Goal: Transaction & Acquisition: Purchase product/service

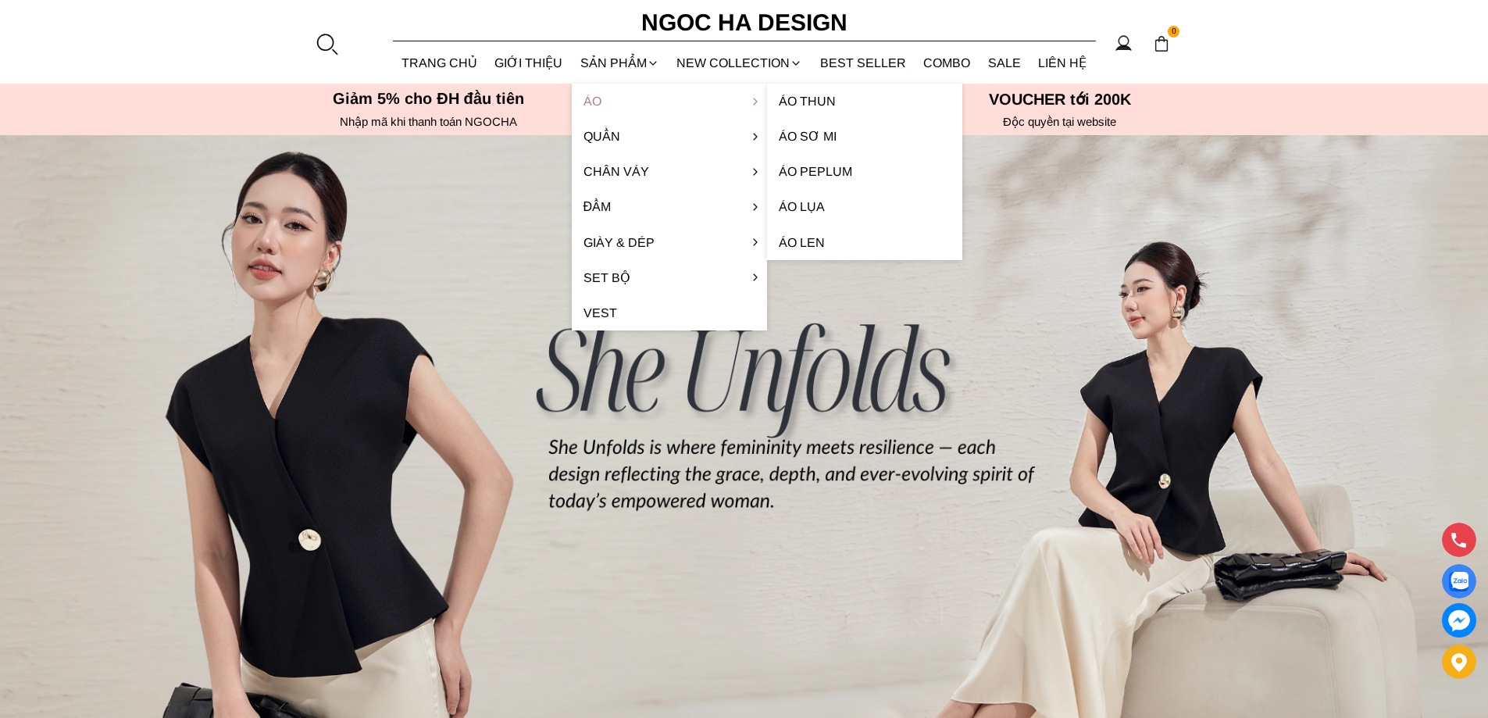
click at [612, 98] on link "Áo" at bounding box center [669, 101] width 195 height 35
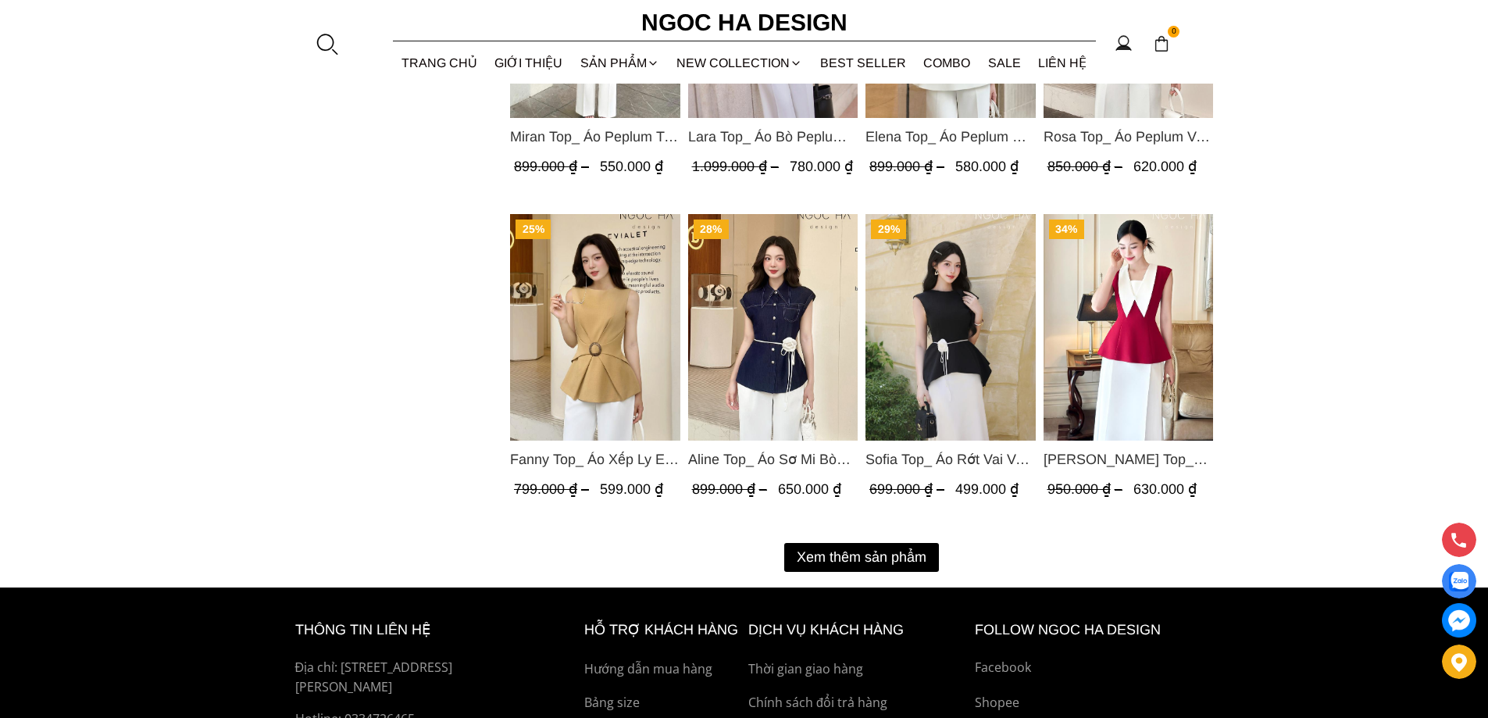
scroll to position [1874, 0]
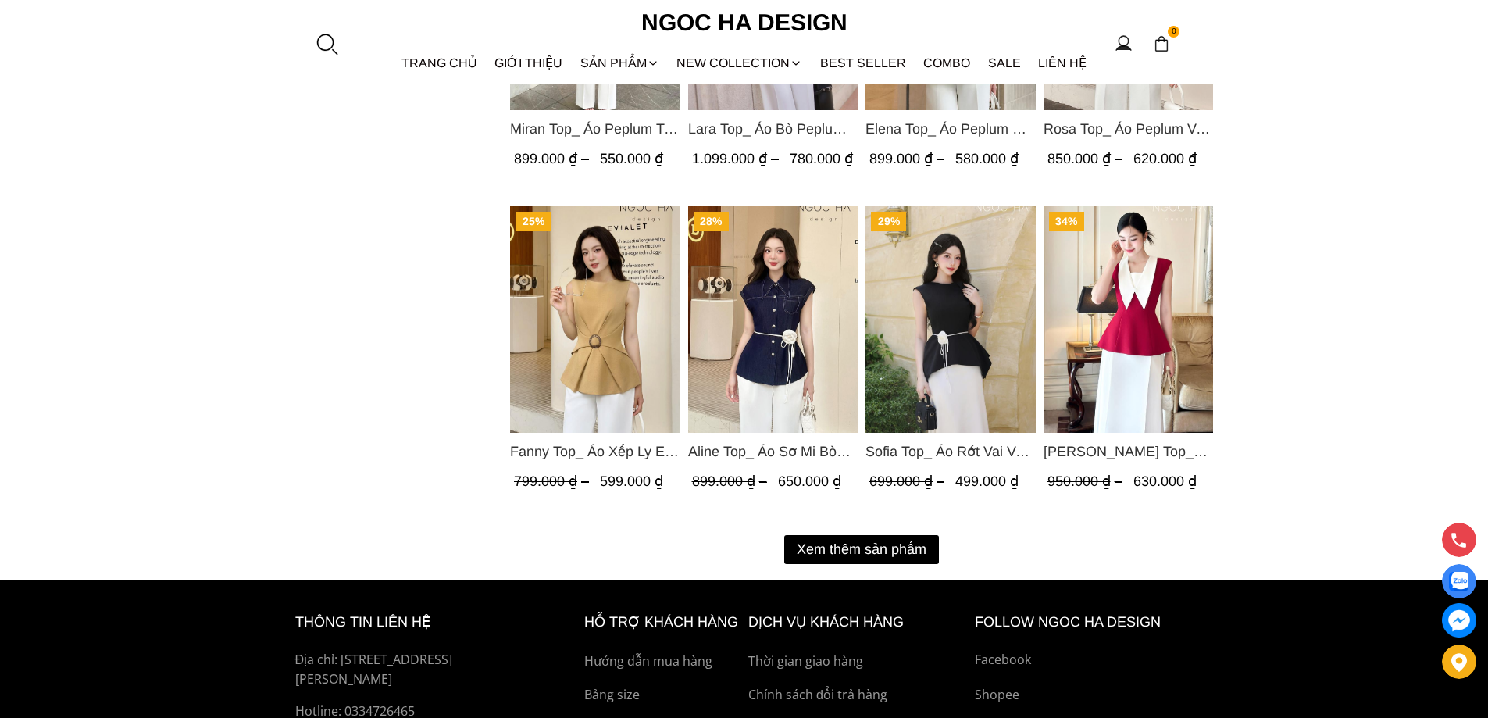
click at [852, 550] on button "Xem thêm sản phẩm" at bounding box center [861, 549] width 155 height 29
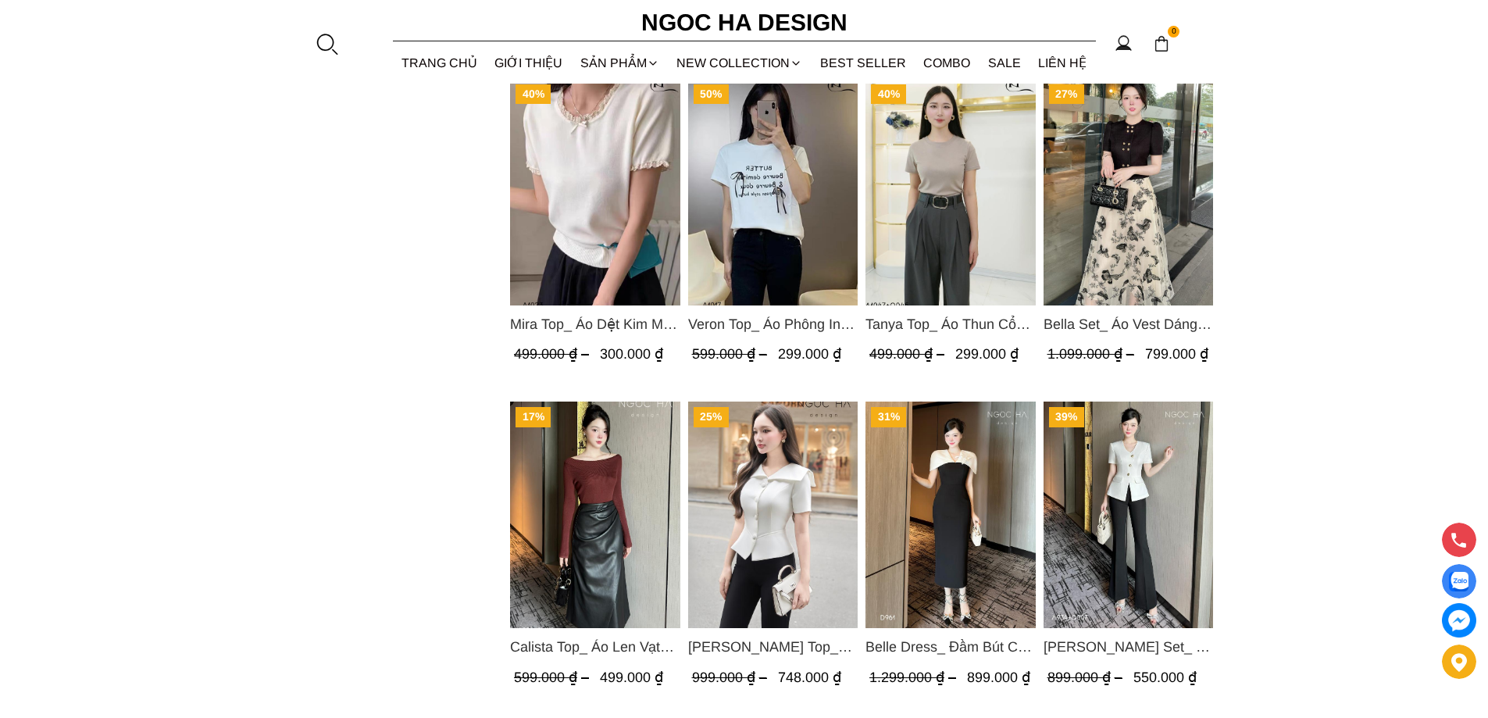
scroll to position [2968, 0]
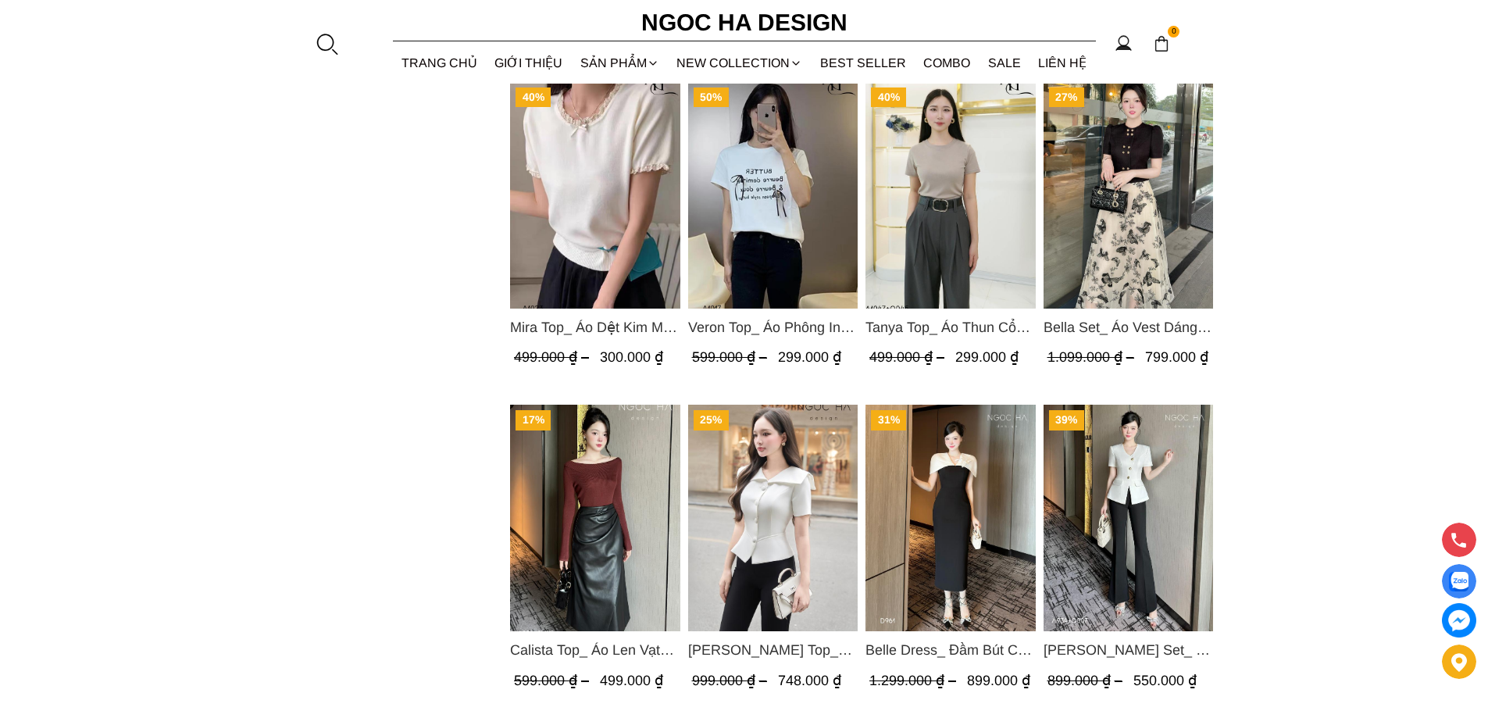
click at [783, 517] on img "Product image - Fiona Top_ Áo Vest Cách Điệu Cổ Ngang Vạt Chéo Tay Cộc Màu Trắn…" at bounding box center [772, 518] width 170 height 226
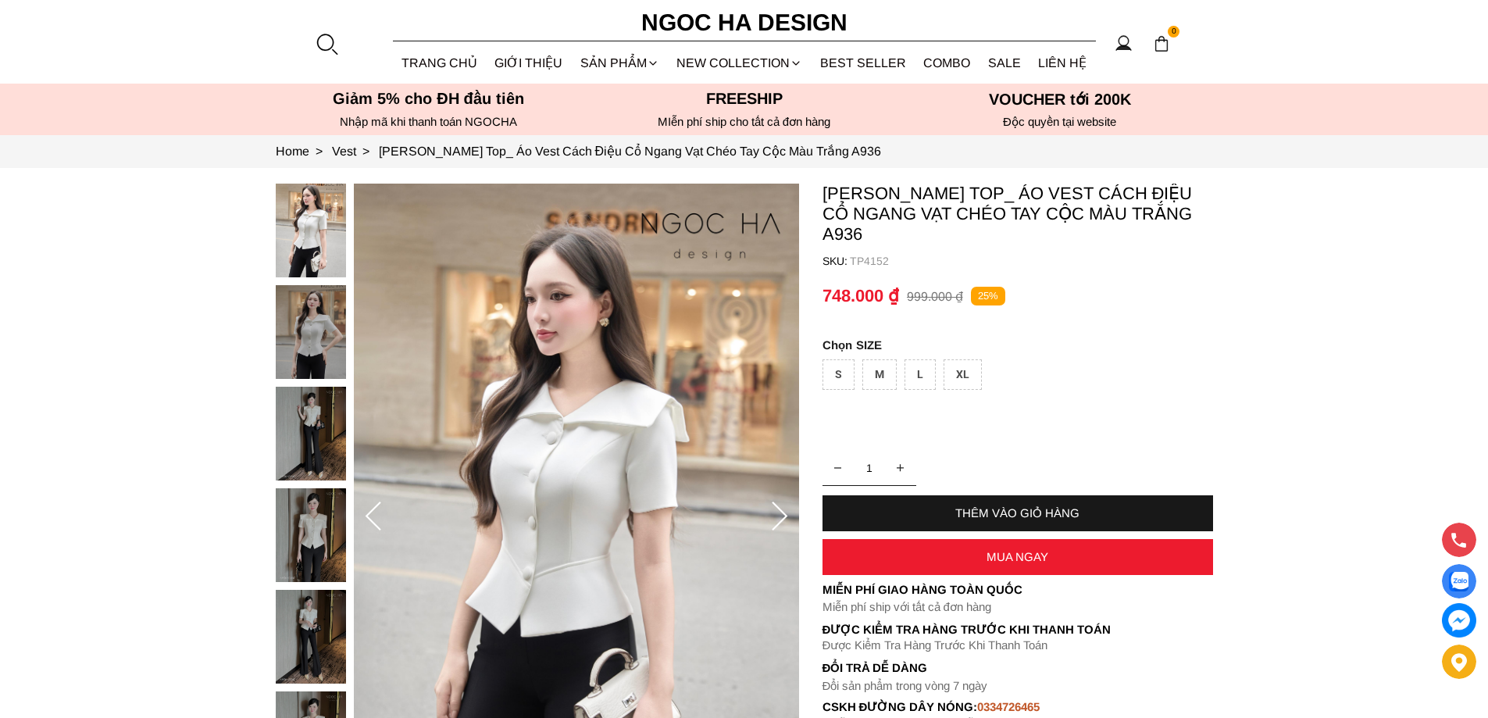
click at [301, 321] on img at bounding box center [311, 332] width 70 height 94
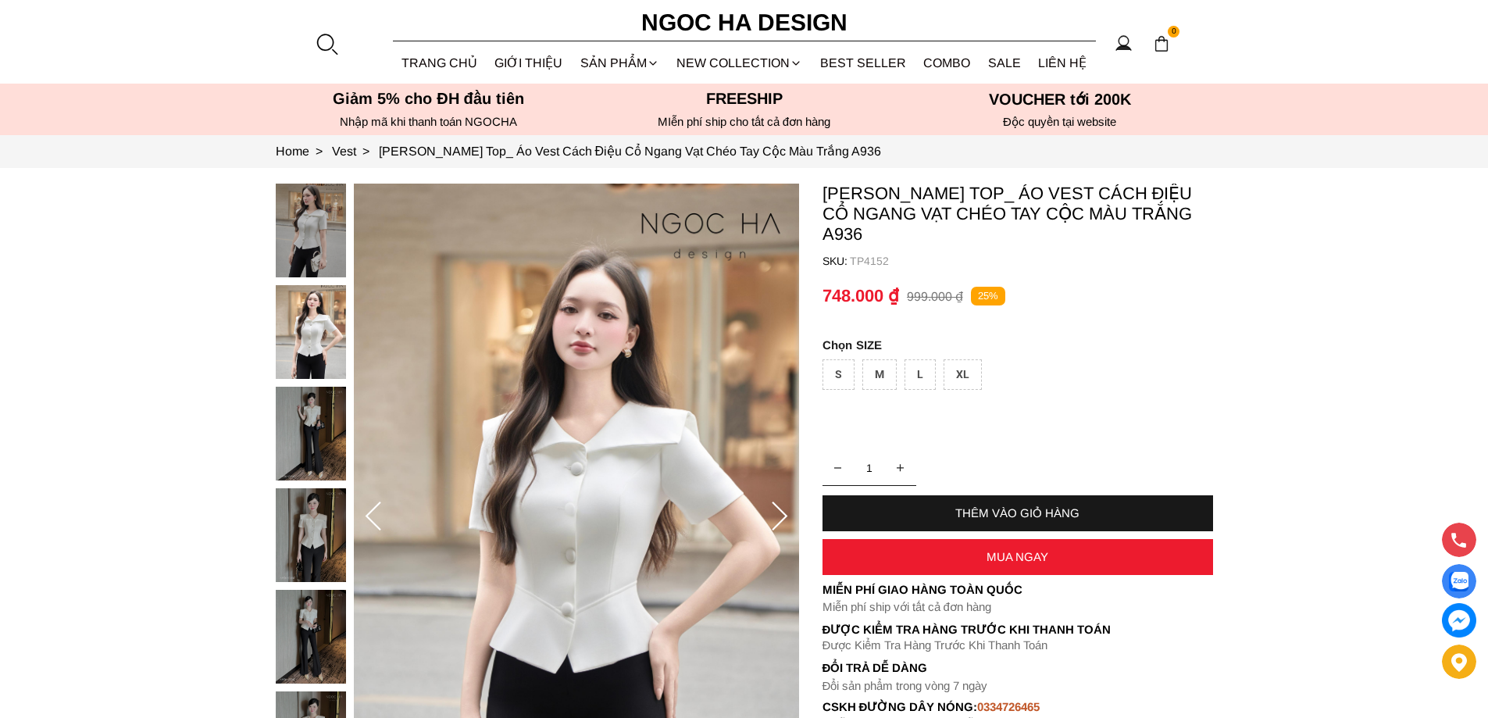
click at [294, 408] on img at bounding box center [311, 434] width 70 height 94
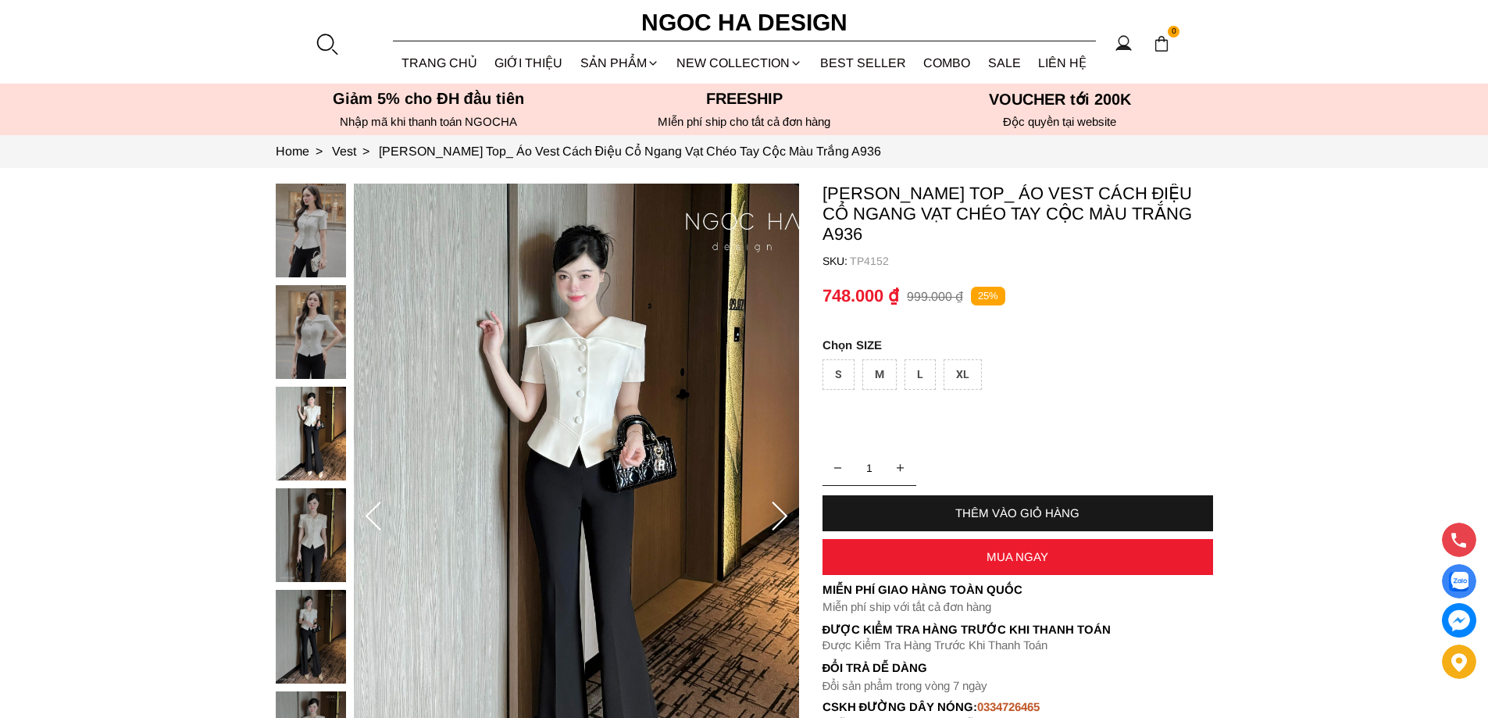
click at [307, 506] on img at bounding box center [311, 535] width 70 height 94
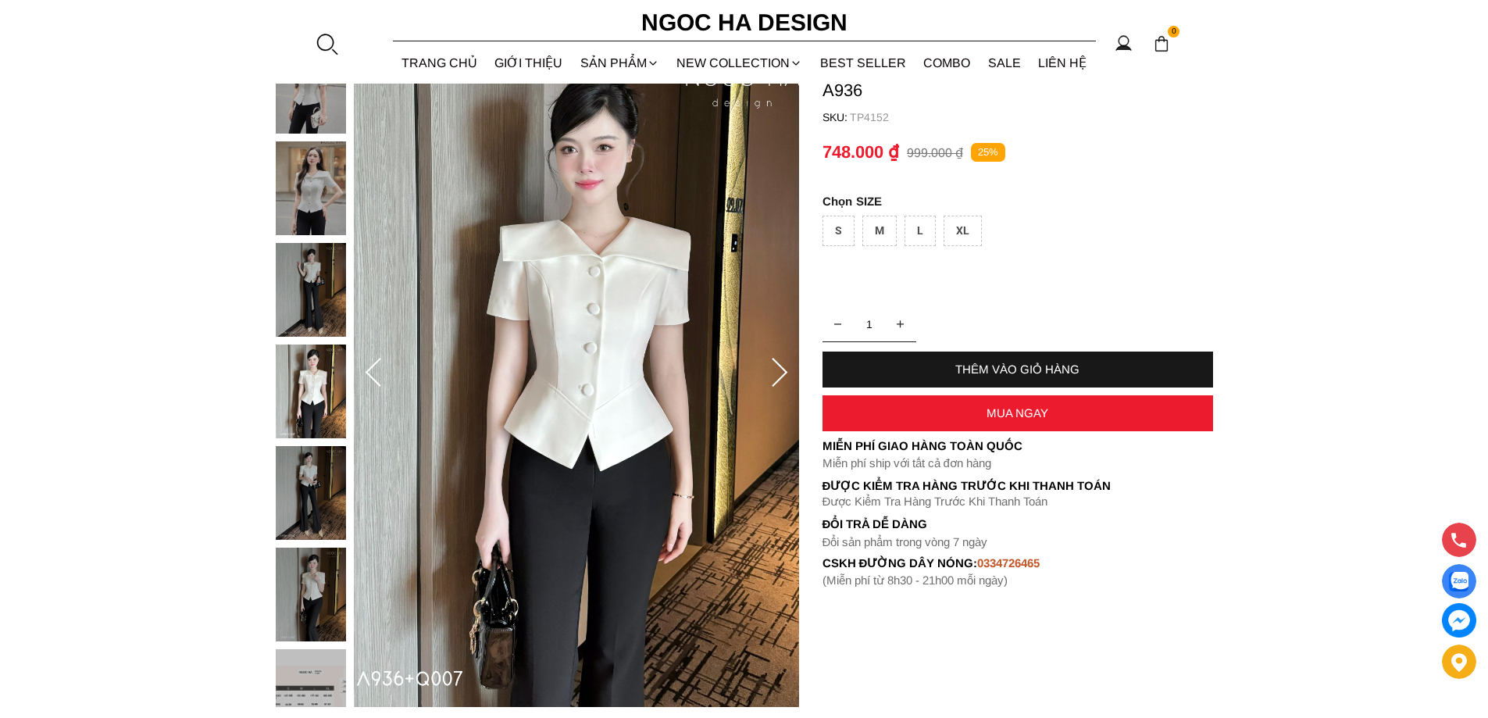
scroll to position [156, 0]
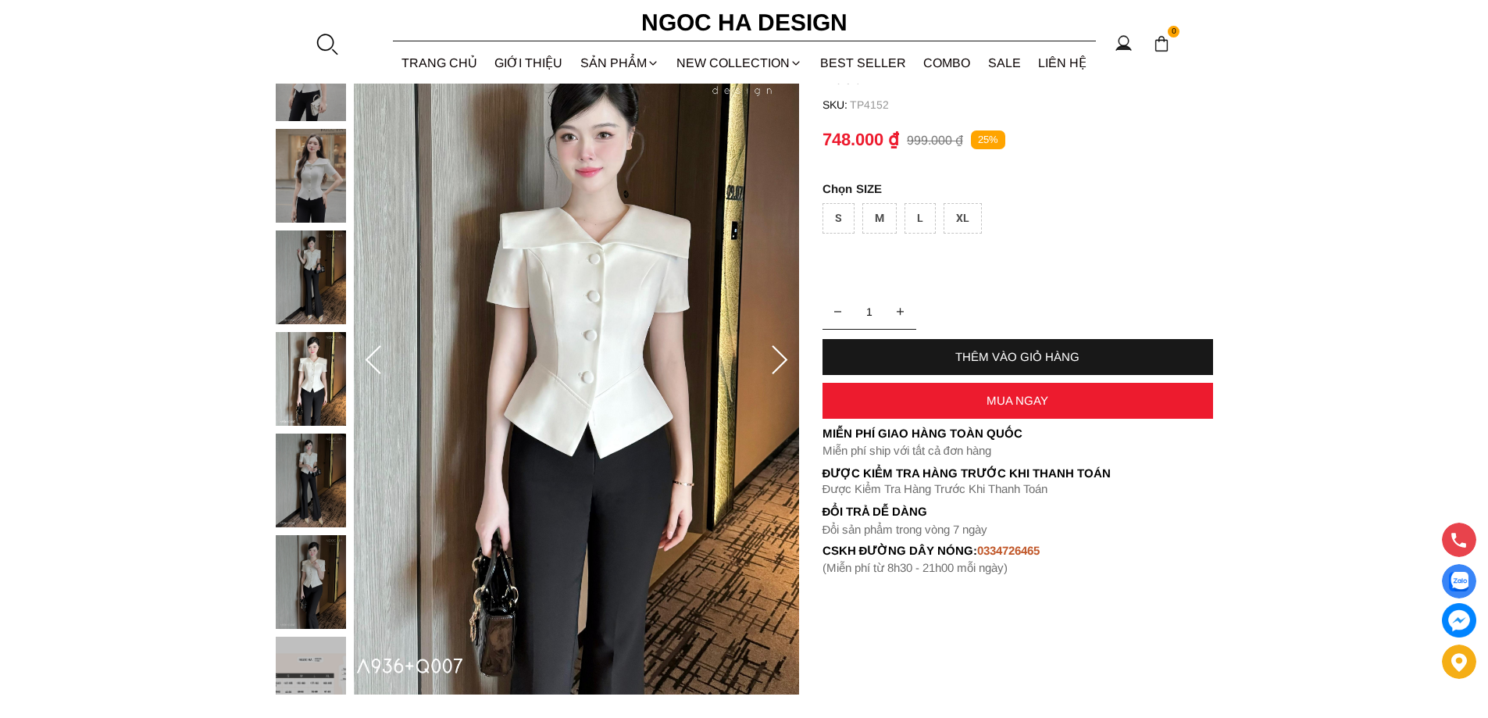
click at [305, 483] on img at bounding box center [311, 480] width 70 height 94
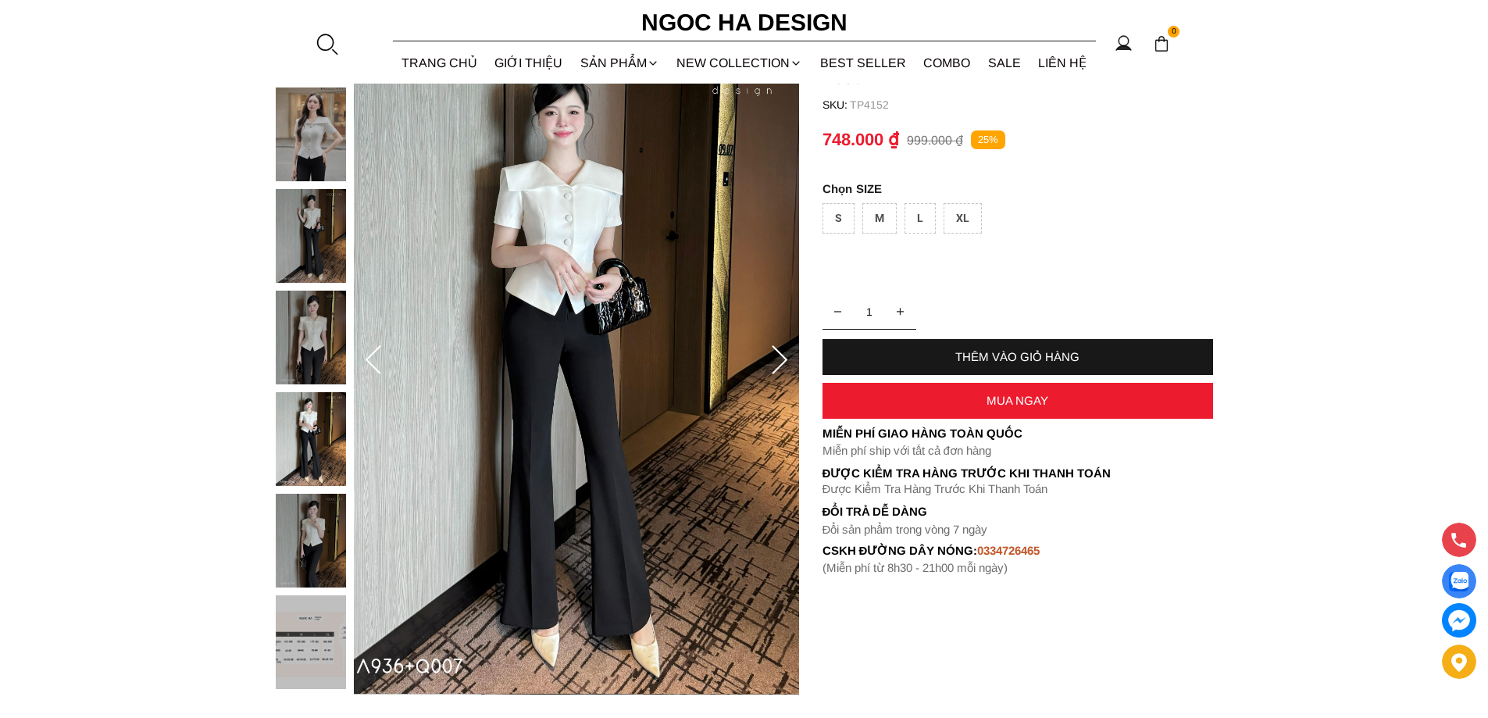
click at [307, 537] on img at bounding box center [311, 541] width 70 height 94
